Goal: Obtain resource: Obtain resource

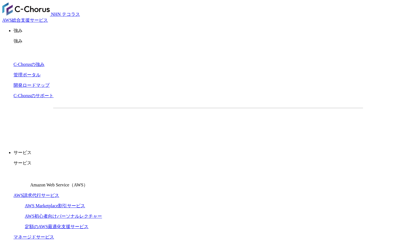
drag, startPoint x: 277, startPoint y: 169, endPoint x: 306, endPoint y: 176, distance: 30.0
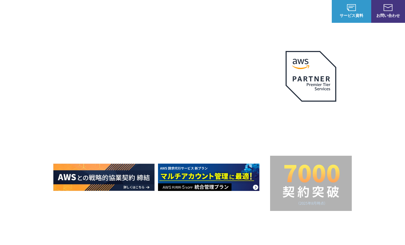
click at [306, 176] on h2 at bounding box center [311, 183] width 82 height 55
click at [91, 47] on link "AWS請求代行サービス" at bounding box center [78, 48] width 40 height 6
click at [89, 49] on link "AWS請求代行サービス" at bounding box center [78, 48] width 40 height 6
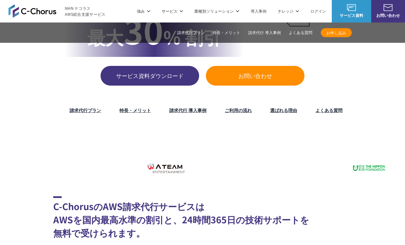
scroll to position [85, 0]
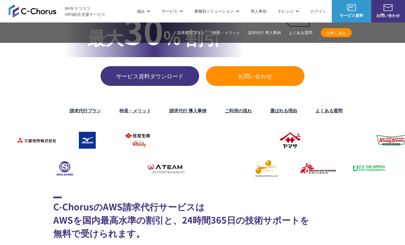
click at [21, 11] on img at bounding box center [32, 11] width 48 height 14
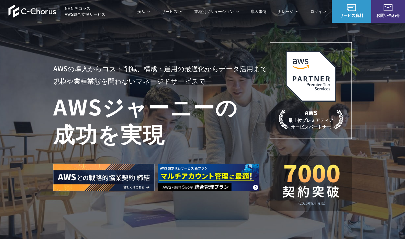
click at [92, 47] on link "AWS請求代行サービス" at bounding box center [78, 48] width 40 height 6
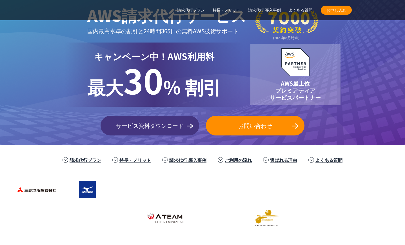
scroll to position [113, 0]
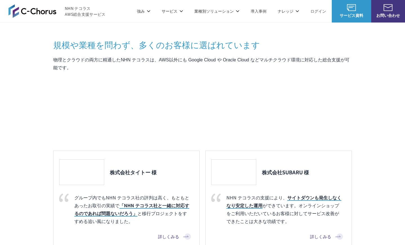
scroll to position [479, 0]
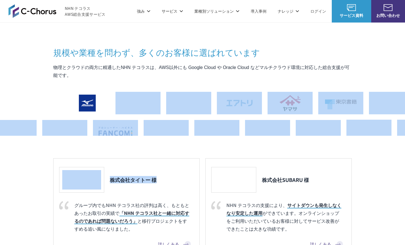
drag, startPoint x: 144, startPoint y: 85, endPoint x: 200, endPoint y: 142, distance: 79.3
click at [200, 142] on div "規模や業種を問わず、 多くのお客様に選ばれています 物理とクラウドの両方に精通したNHN テコラスは、AWS以外にも Google Cloud や Oracl…" at bounding box center [202, 166] width 299 height 241
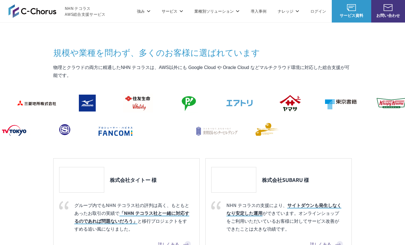
click at [219, 144] on div "規模や業種を問わず、 多くのお客様に選ばれています 物理とクラウドの両方に精通したNHN テコラスは、AWS以外にも Google Cloud や Oracl…" at bounding box center [202, 166] width 299 height 241
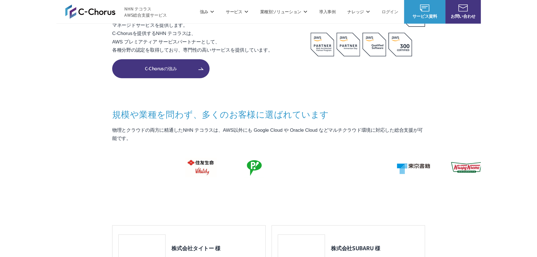
scroll to position [507, 0]
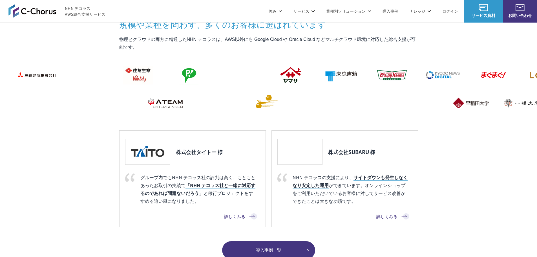
click at [405, 12] on span "サービス資料" at bounding box center [483, 15] width 39 height 6
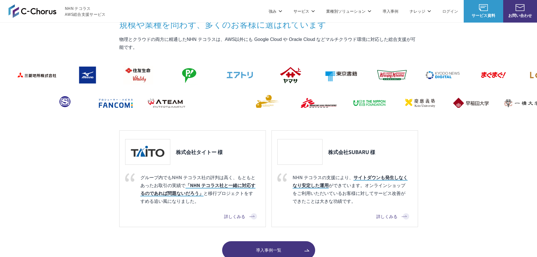
click at [245, 202] on link "資料を請求する" at bounding box center [221, 209] width 90 height 14
